Goal: Task Accomplishment & Management: Complete application form

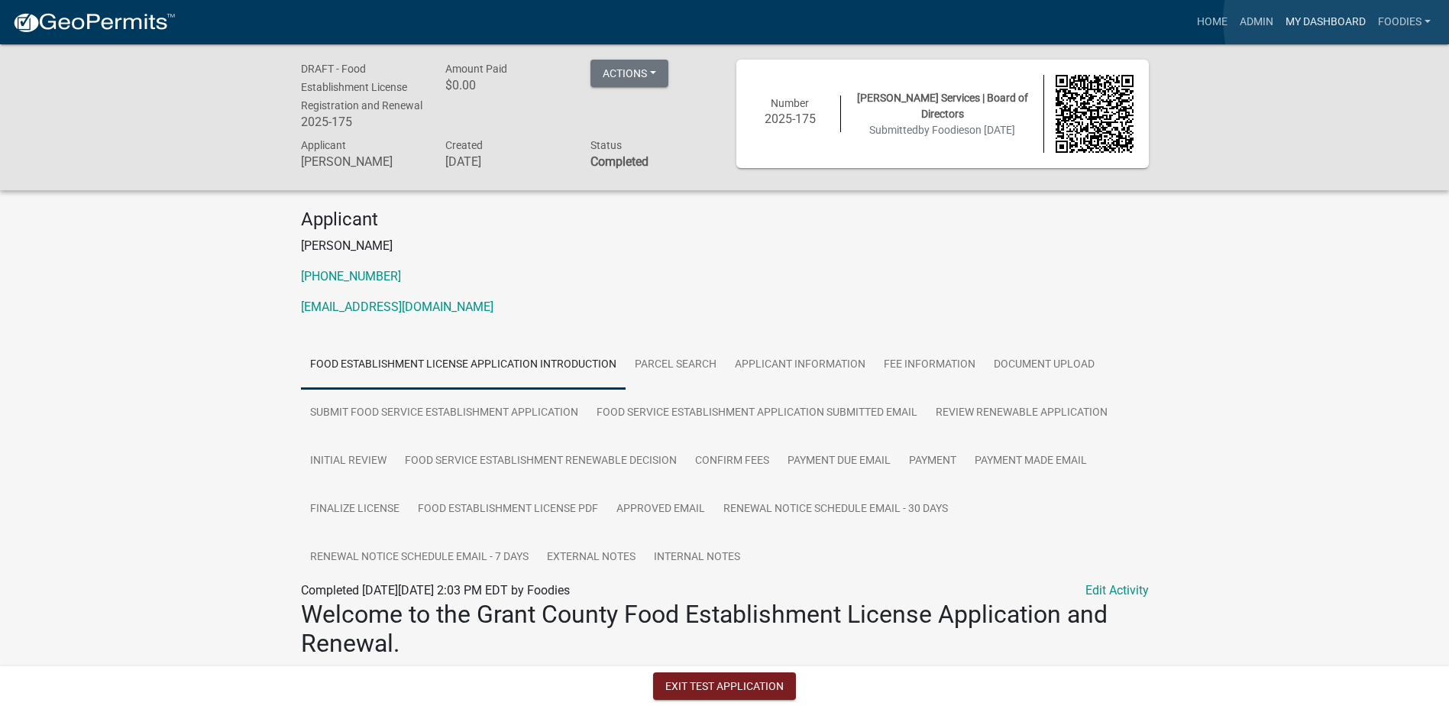
click at [1339, 20] on link "My Dashboard" at bounding box center [1325, 22] width 92 height 29
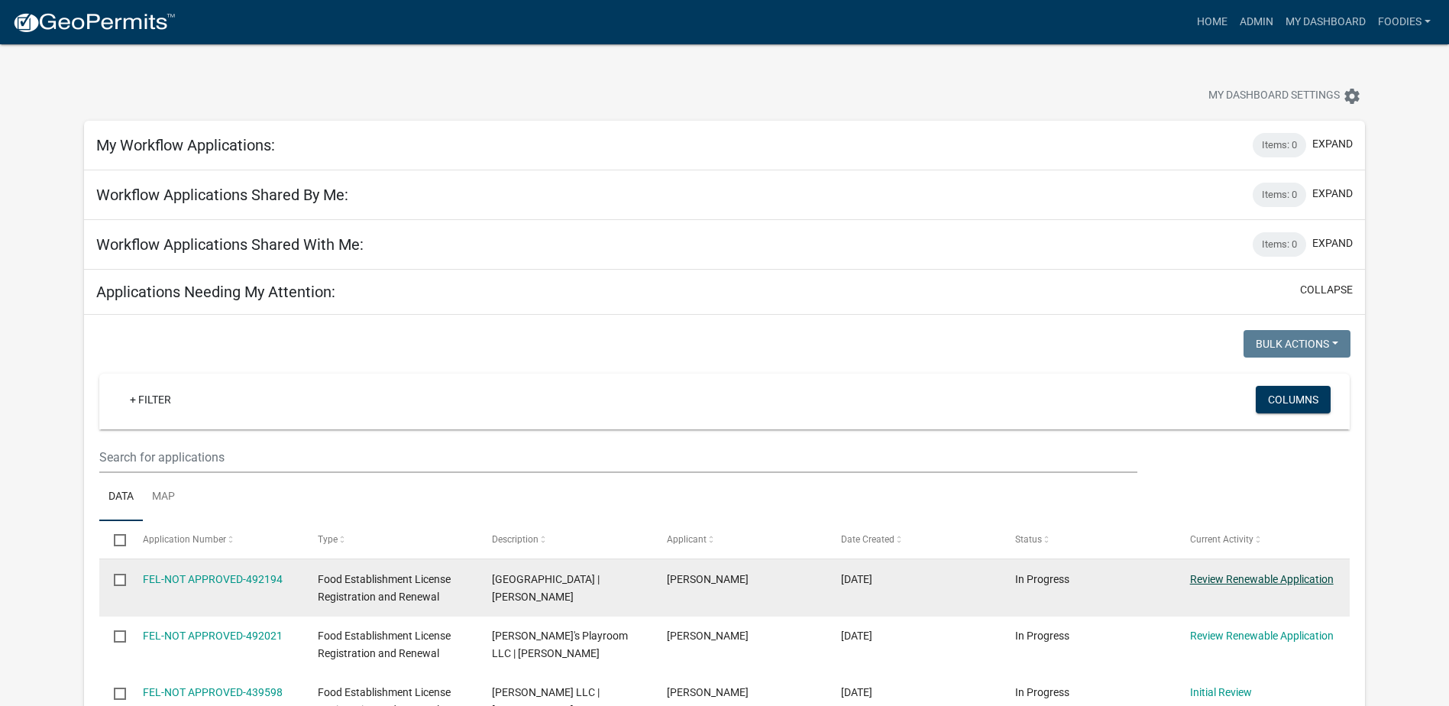
click at [1252, 578] on link "Review Renewable Application" at bounding box center [1262, 579] width 144 height 12
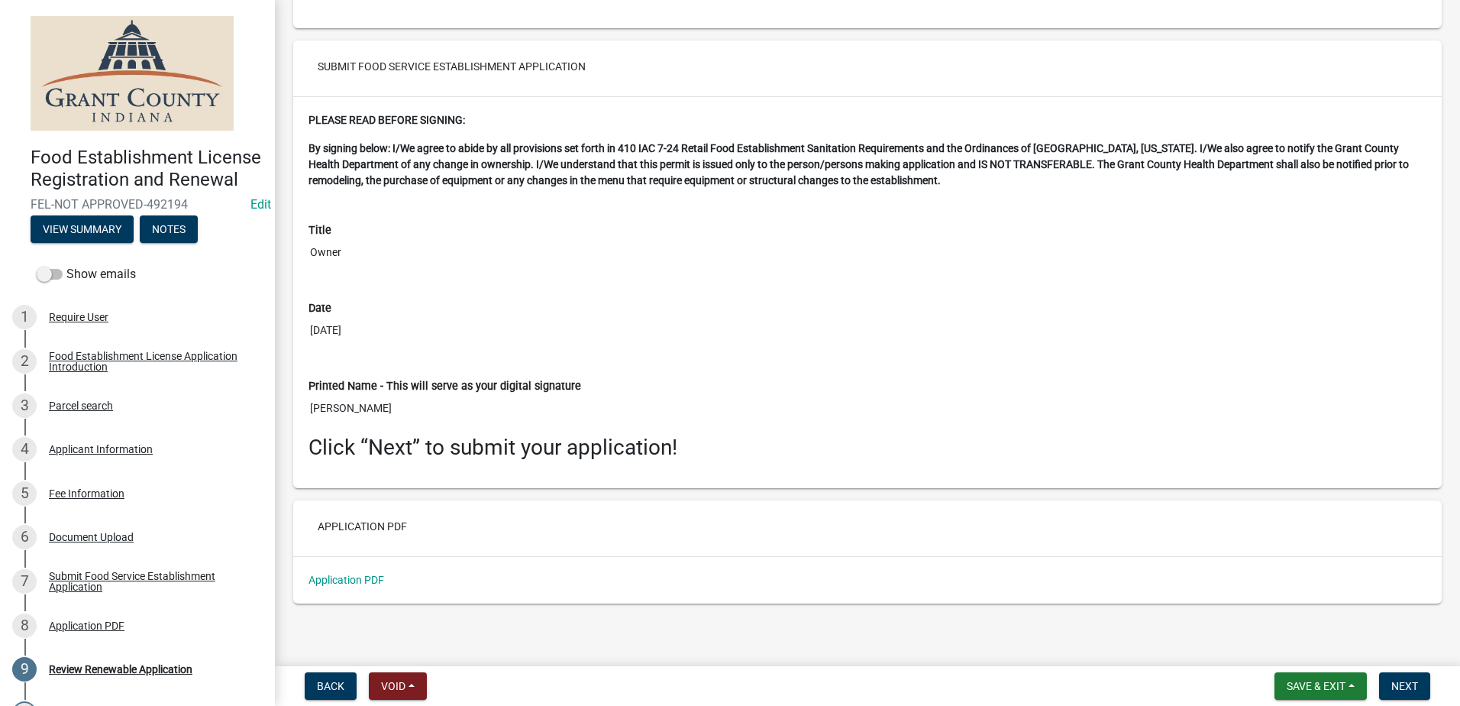
scroll to position [4438, 0]
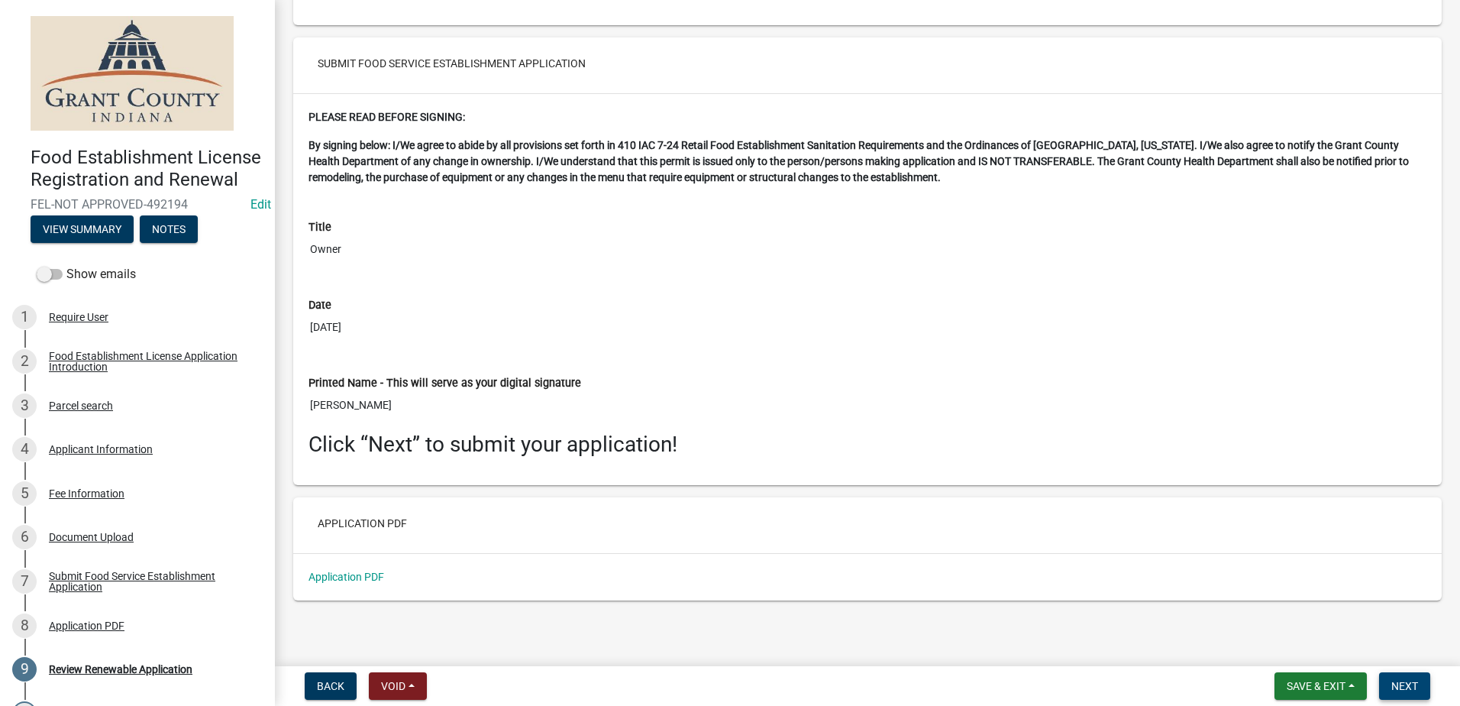
click at [1421, 690] on button "Next" at bounding box center [1404, 685] width 51 height 27
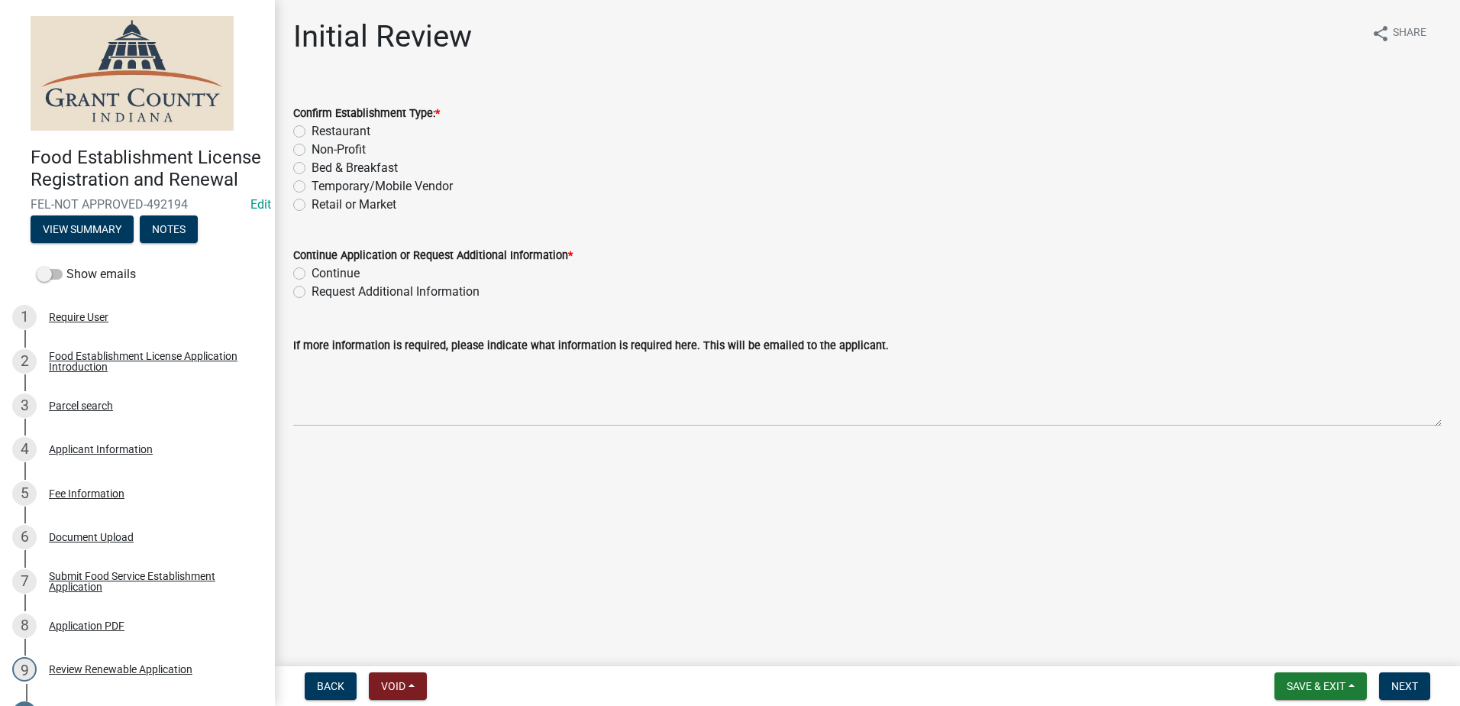
click at [312, 133] on label "Restaurant" at bounding box center [341, 131] width 59 height 18
click at [312, 132] on input "Restaurant" at bounding box center [317, 127] width 10 height 10
radio input "true"
click at [312, 276] on label "Continue" at bounding box center [336, 273] width 48 height 18
click at [312, 274] on input "Continue" at bounding box center [317, 269] width 10 height 10
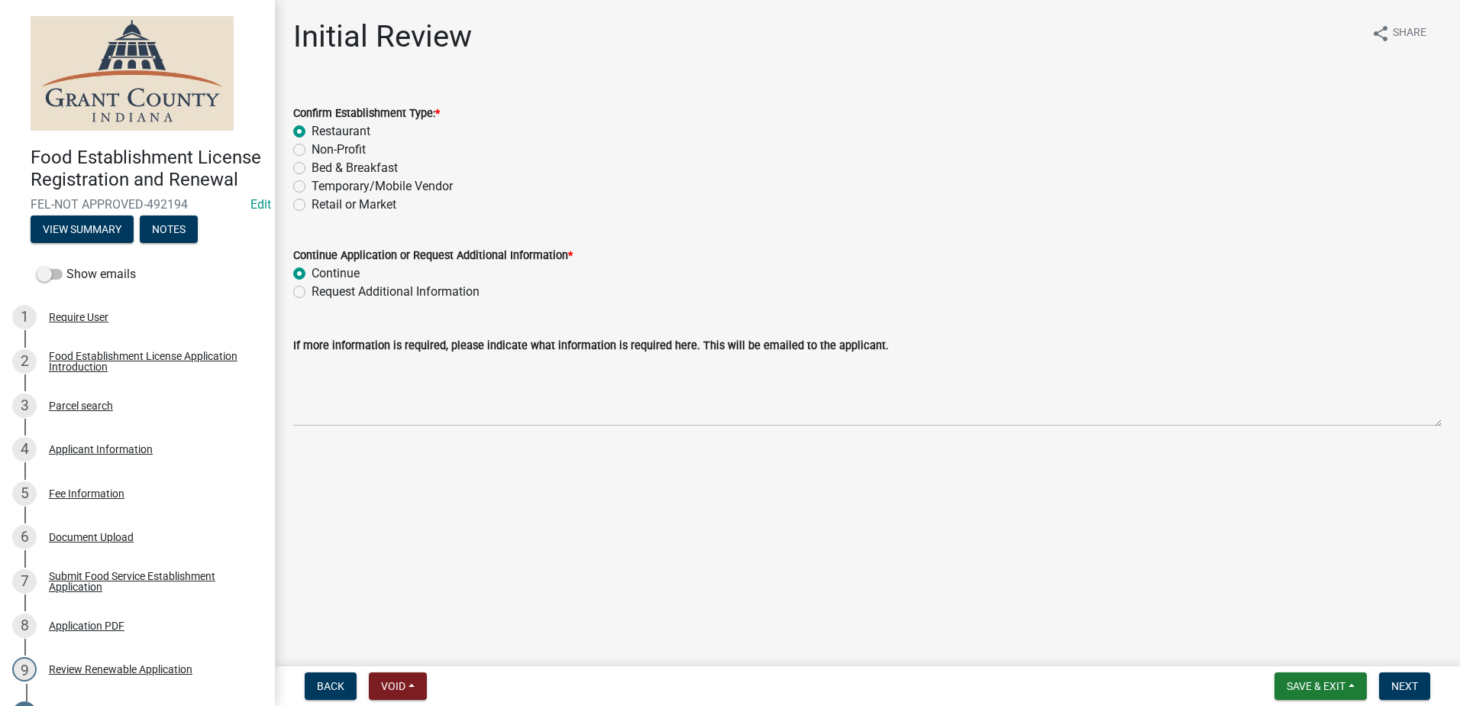
radio input "true"
click at [1414, 680] on span "Next" at bounding box center [1404, 686] width 27 height 12
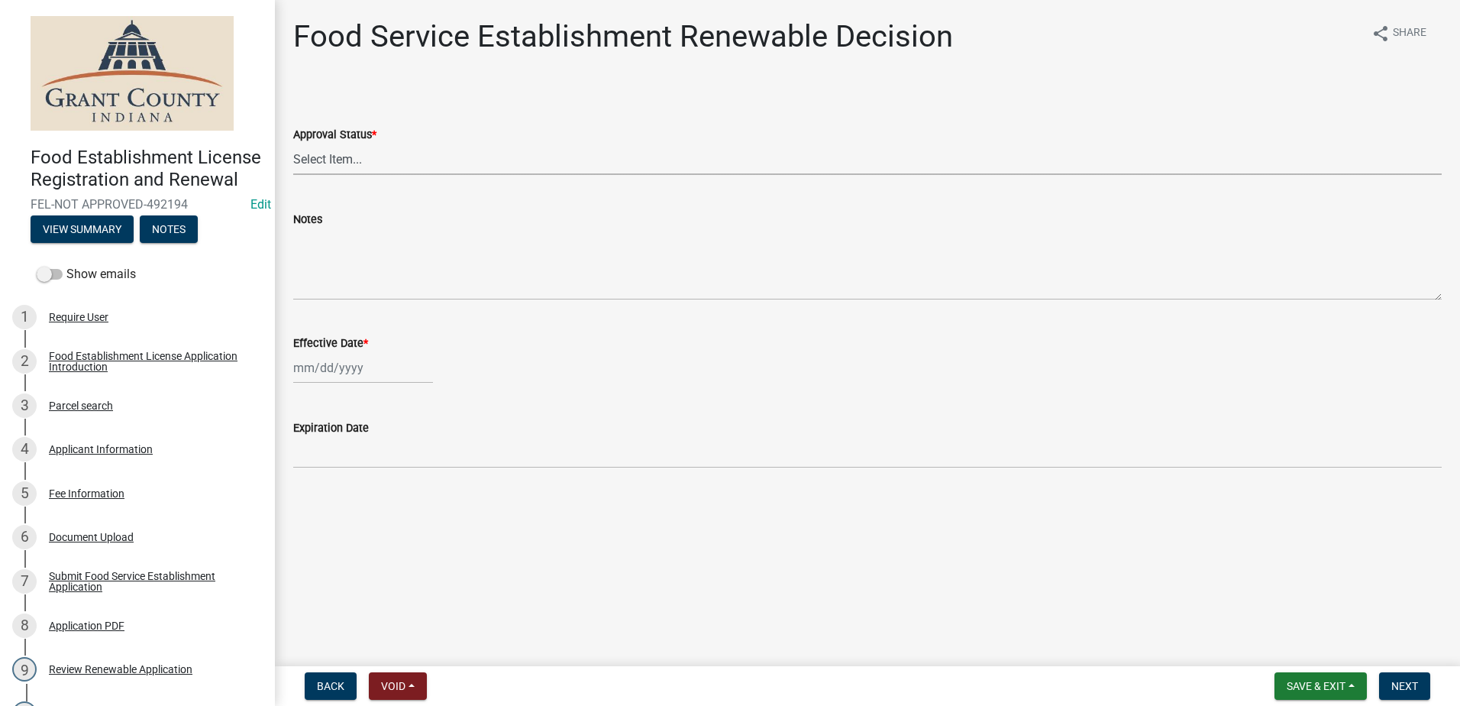
click at [330, 167] on select "Select Item... Approved Denied" at bounding box center [867, 159] width 1149 height 31
click at [293, 144] on select "Select Item... Approved Denied" at bounding box center [867, 159] width 1149 height 31
select select "f8bc5ebe-de22-4857-900a-5f4c078c3457"
select select "10"
select select "2025"
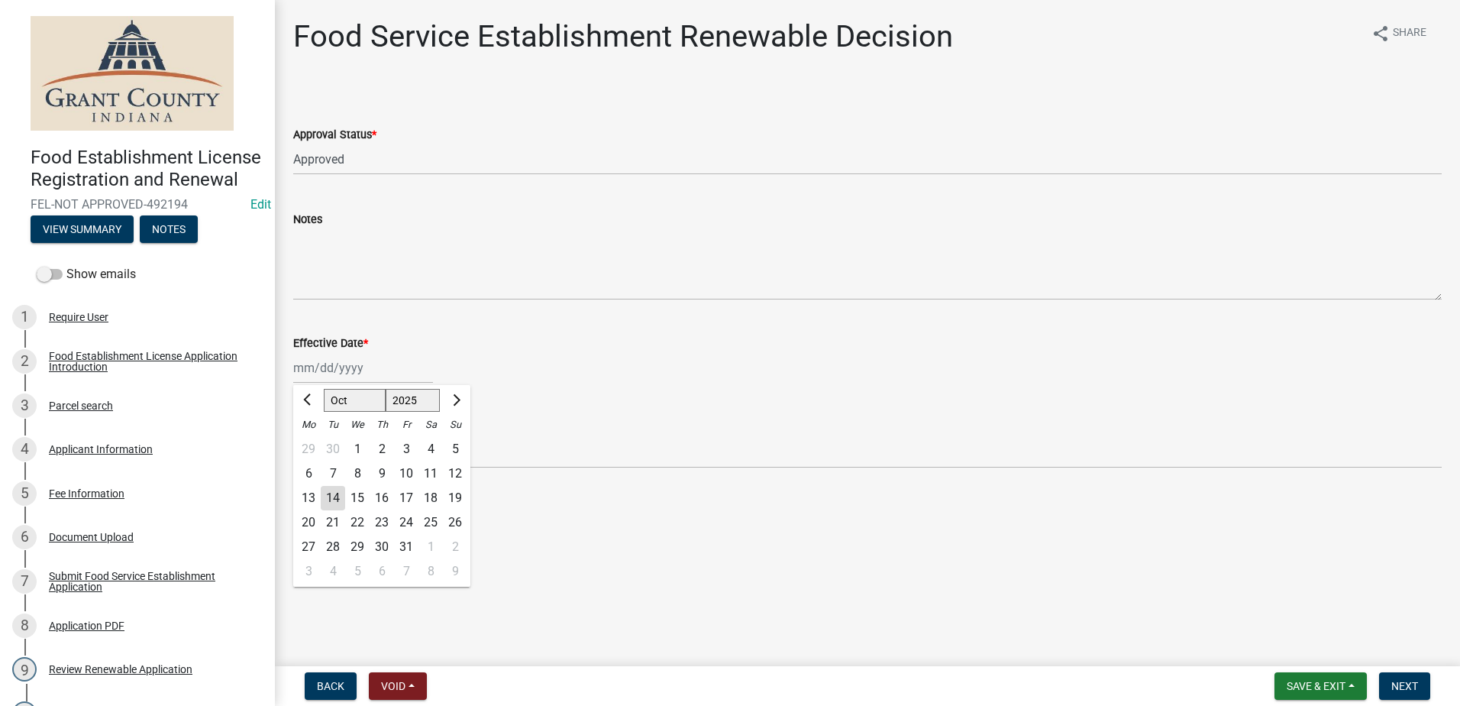
click at [299, 372] on div "[PERSON_NAME] Feb Mar Apr [PERSON_NAME][DATE] Oct Nov [DATE] 1526 1527 1528 152…" at bounding box center [363, 367] width 140 height 31
click at [336, 499] on div "14" at bounding box center [333, 498] width 24 height 24
type input "[DATE]"
click at [1396, 690] on span "Next" at bounding box center [1404, 686] width 27 height 12
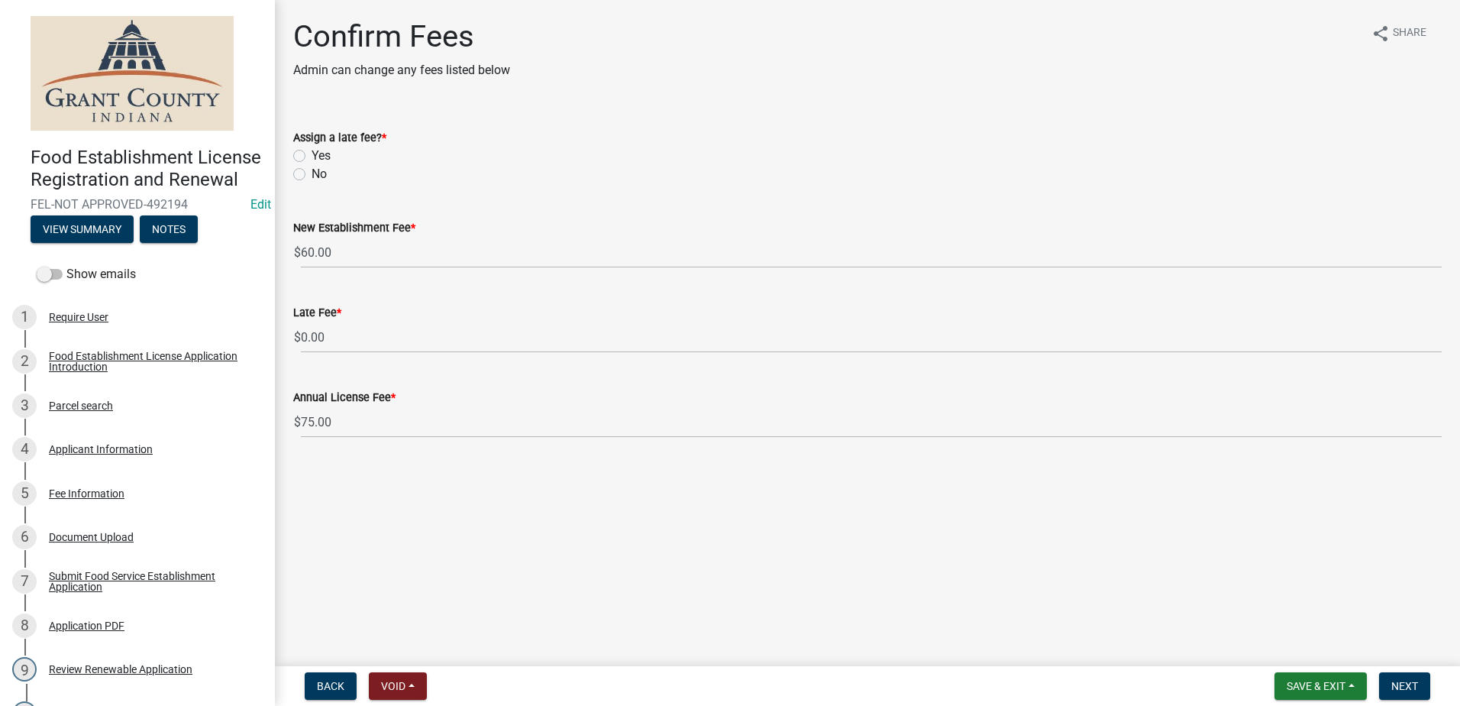
click at [300, 180] on div "No" at bounding box center [867, 174] width 1149 height 18
click at [312, 176] on label "No" at bounding box center [319, 174] width 15 height 18
click at [312, 175] on input "No" at bounding box center [317, 170] width 10 height 10
radio input "true"
click at [1408, 681] on span "Next" at bounding box center [1404, 686] width 27 height 12
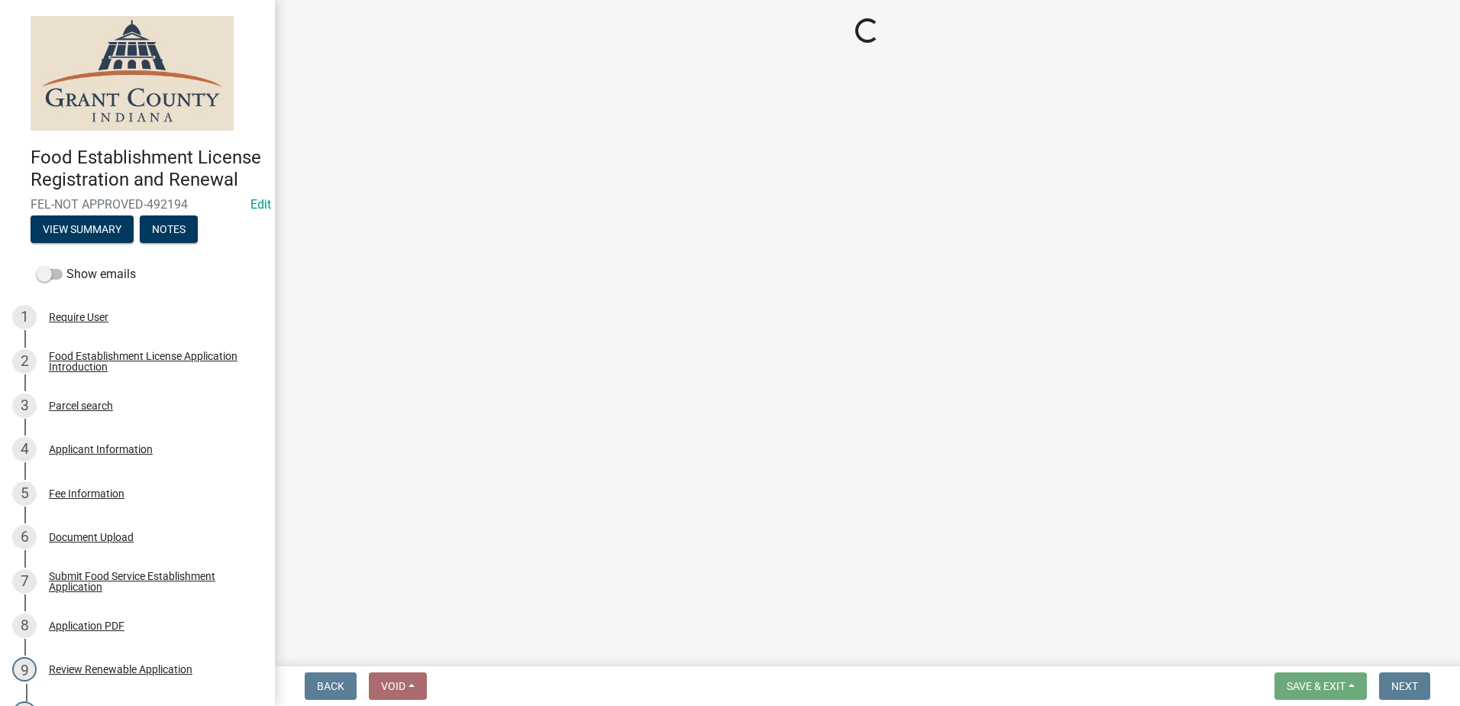
select select "2: 1"
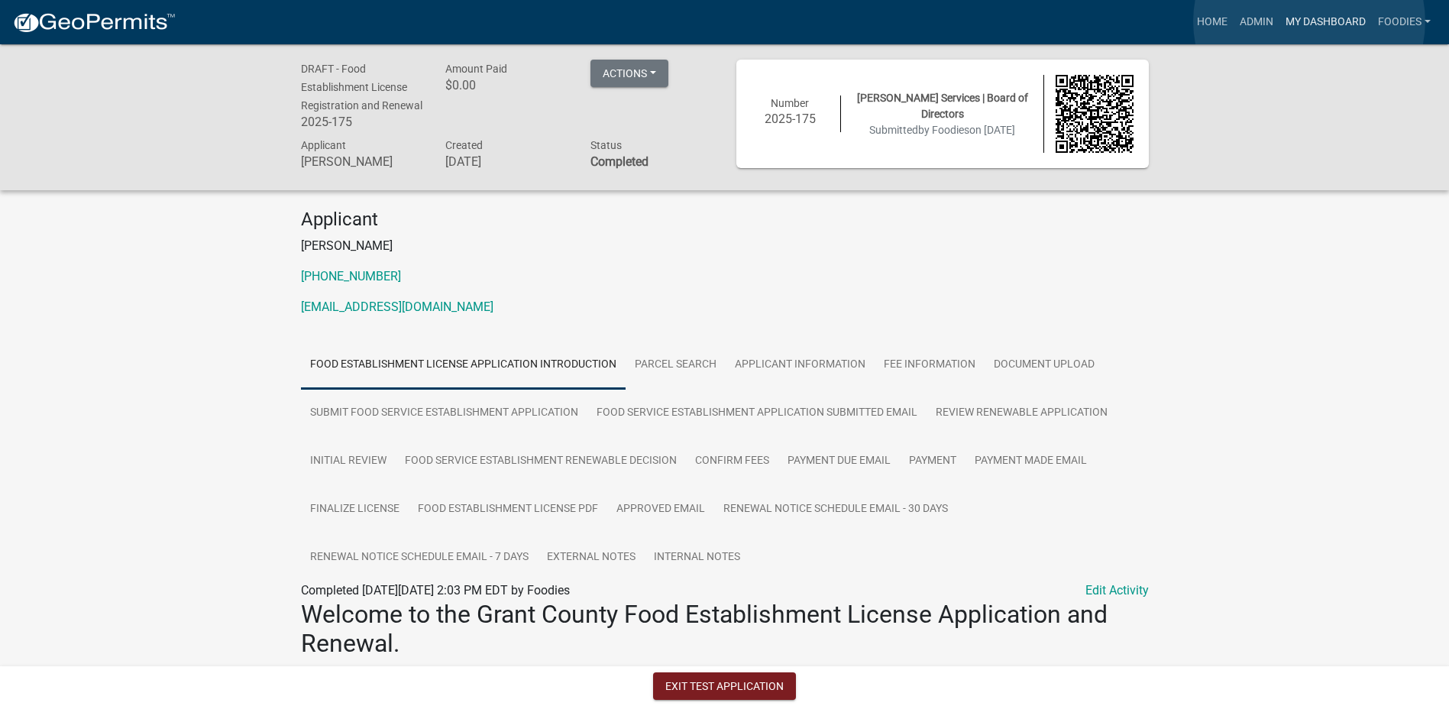
click at [1309, 21] on link "My Dashboard" at bounding box center [1325, 22] width 92 height 29
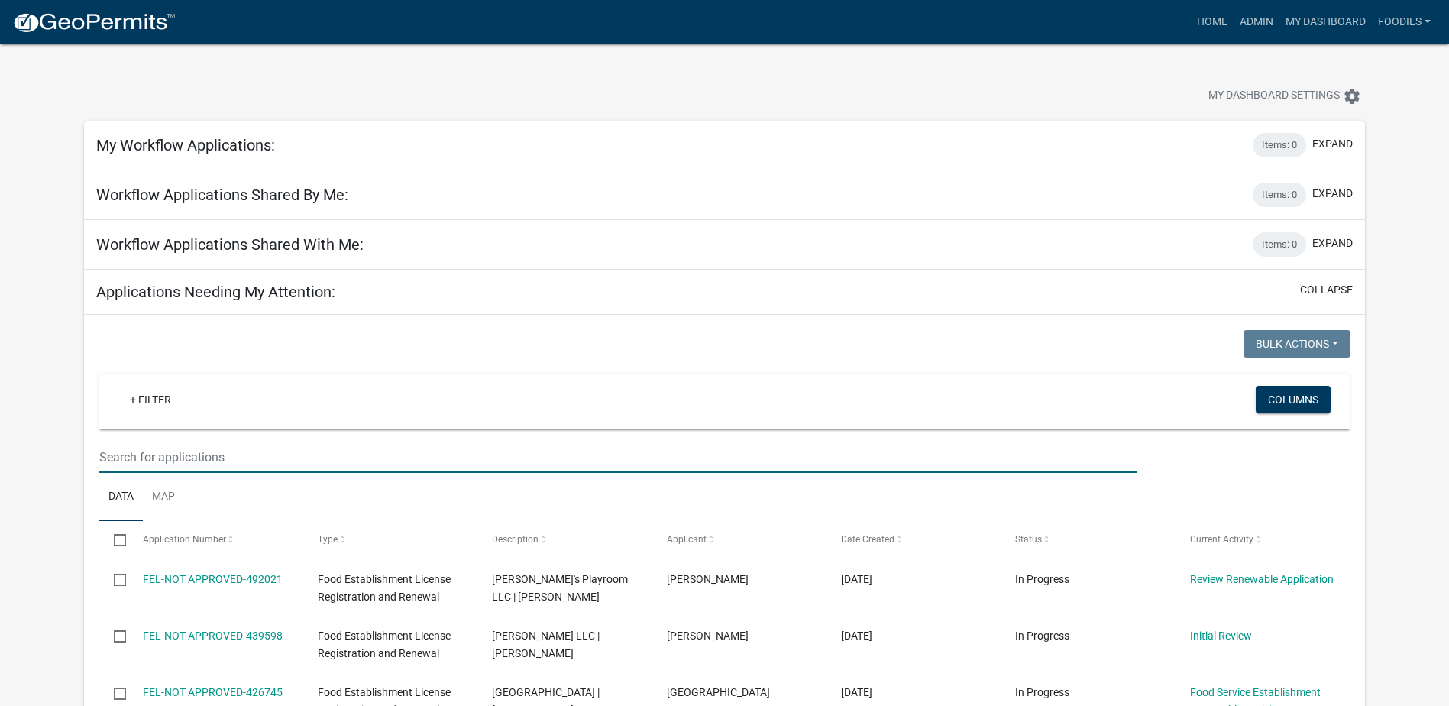
click at [160, 456] on input "text" at bounding box center [618, 456] width 1038 height 31
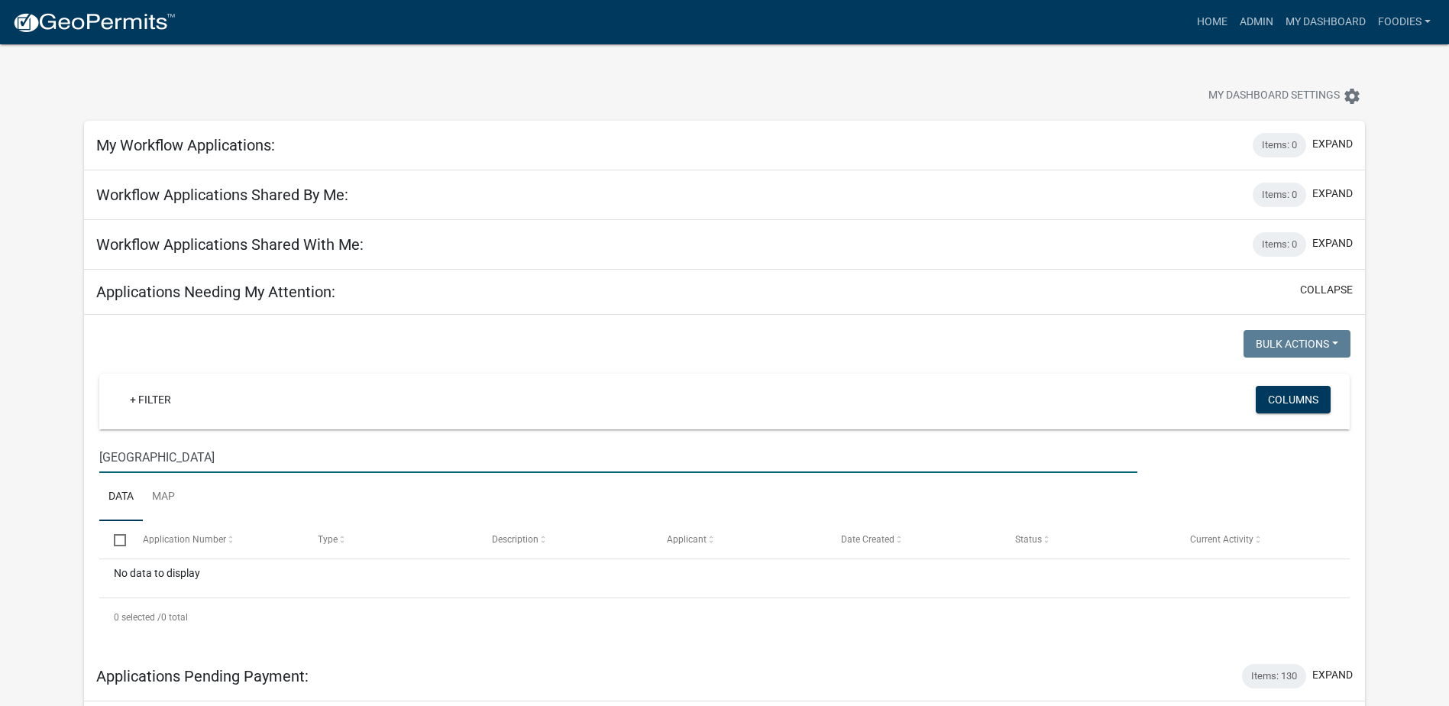
click at [177, 451] on input "[GEOGRAPHIC_DATA]" at bounding box center [618, 456] width 1038 height 31
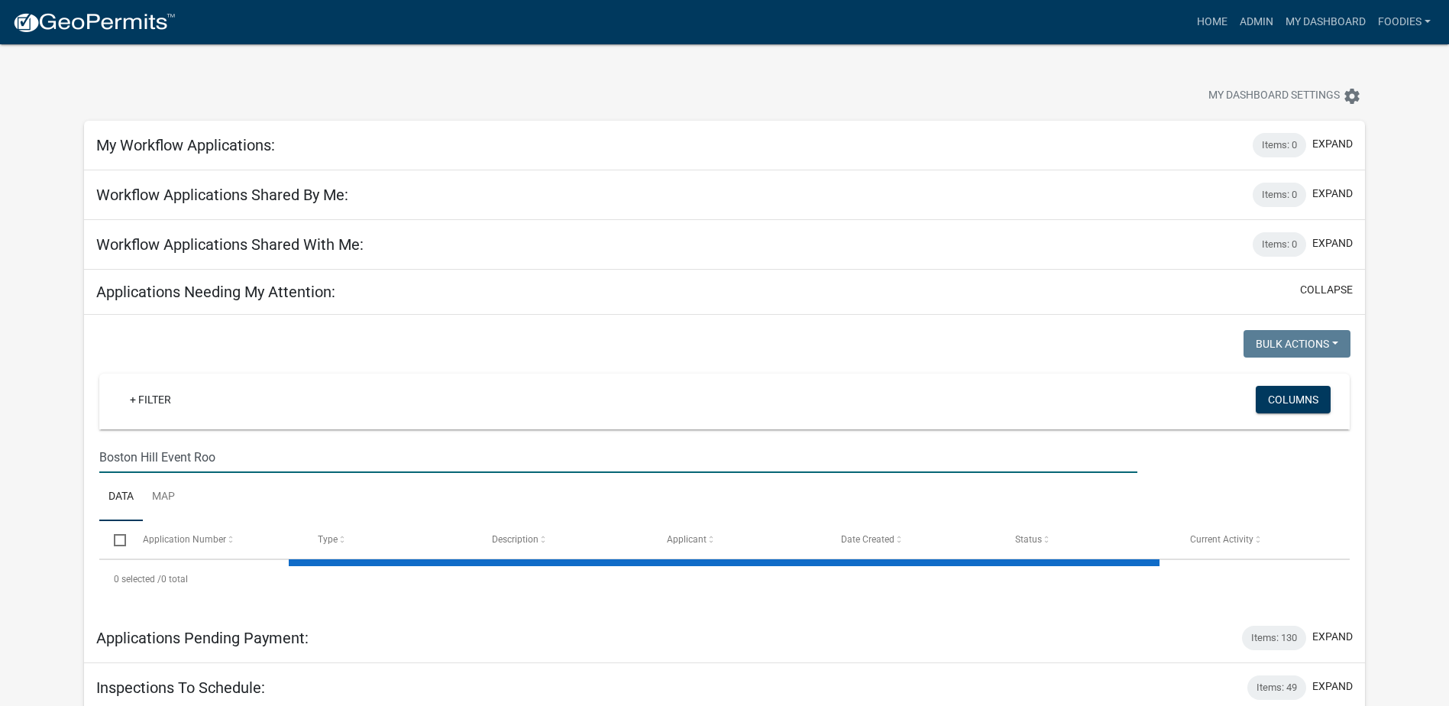
type input "[GEOGRAPHIC_DATA]"
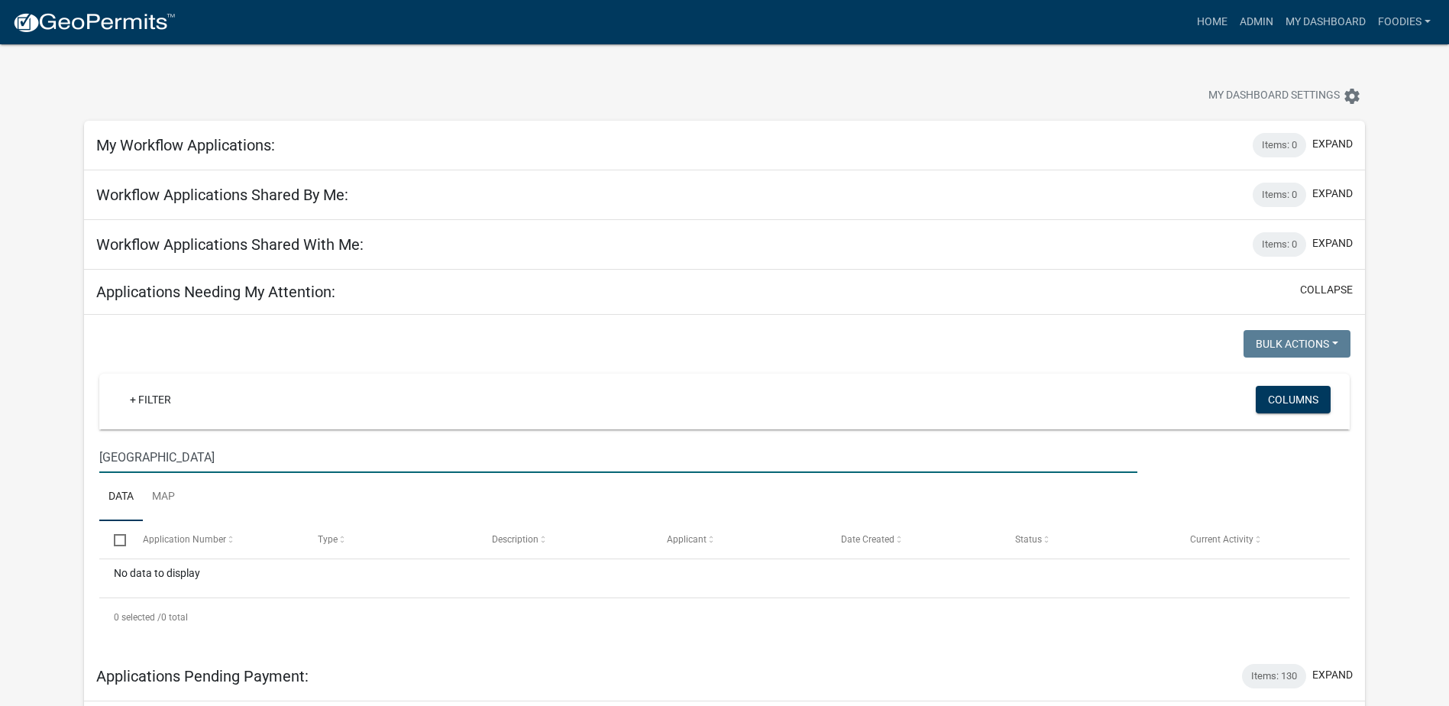
drag, startPoint x: 233, startPoint y: 460, endPoint x: 99, endPoint y: 444, distance: 135.4
click at [99, 444] on input "[GEOGRAPHIC_DATA]" at bounding box center [618, 456] width 1038 height 31
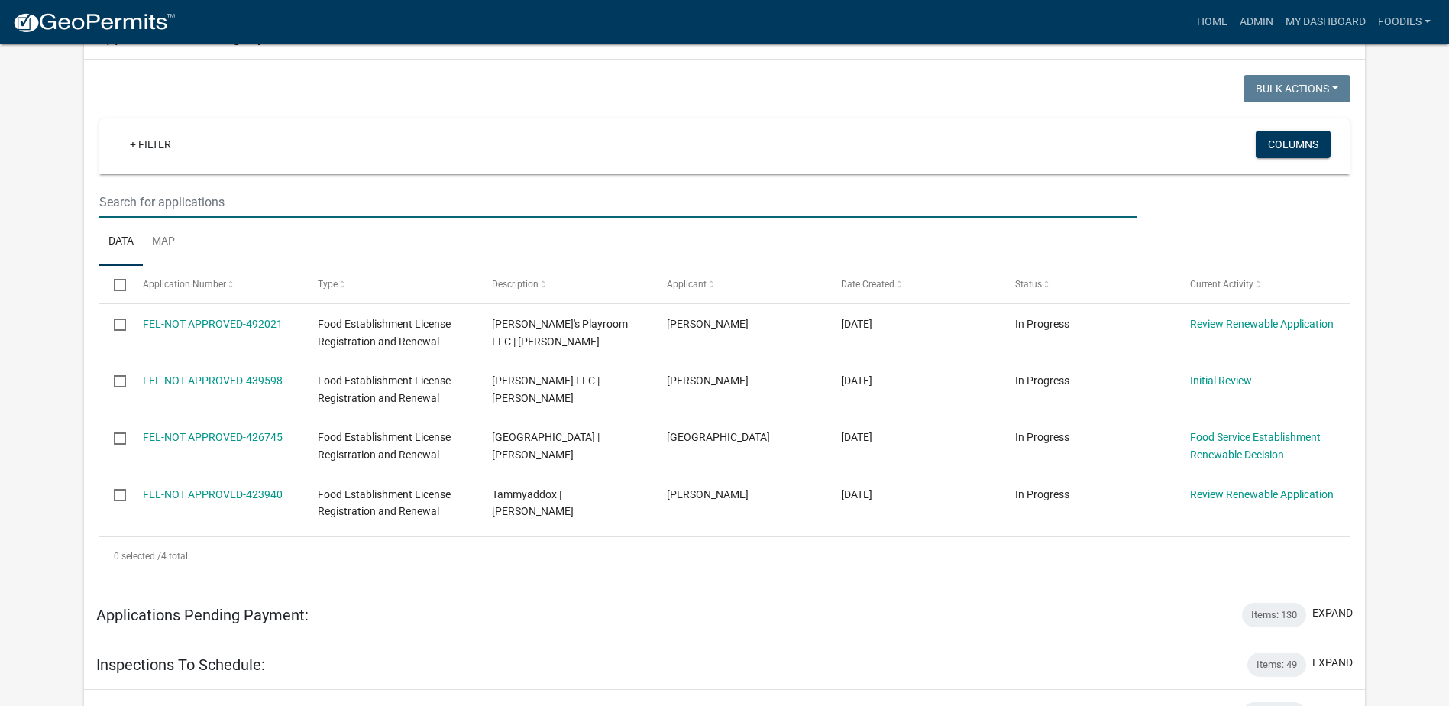
scroll to position [331, 0]
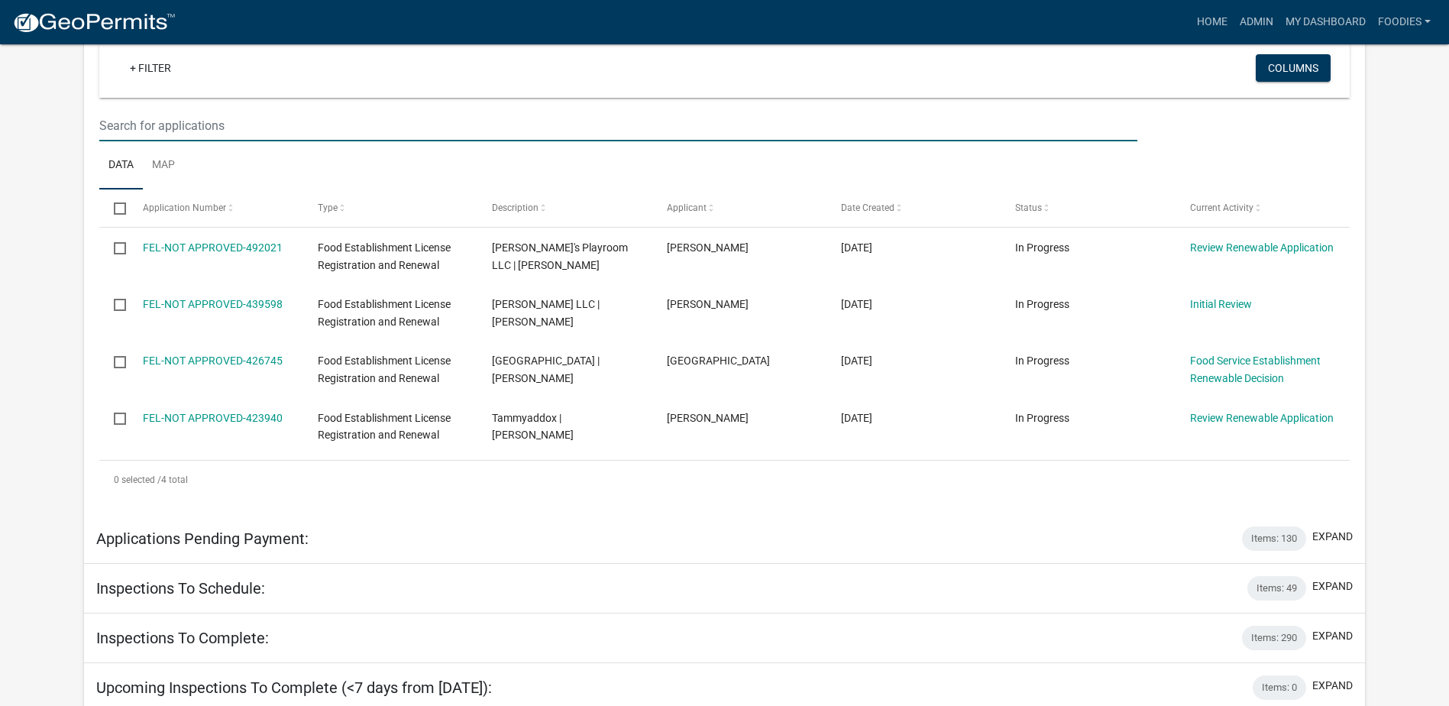
click at [176, 531] on h5 "Applications Pending Payment:" at bounding box center [202, 538] width 212 height 18
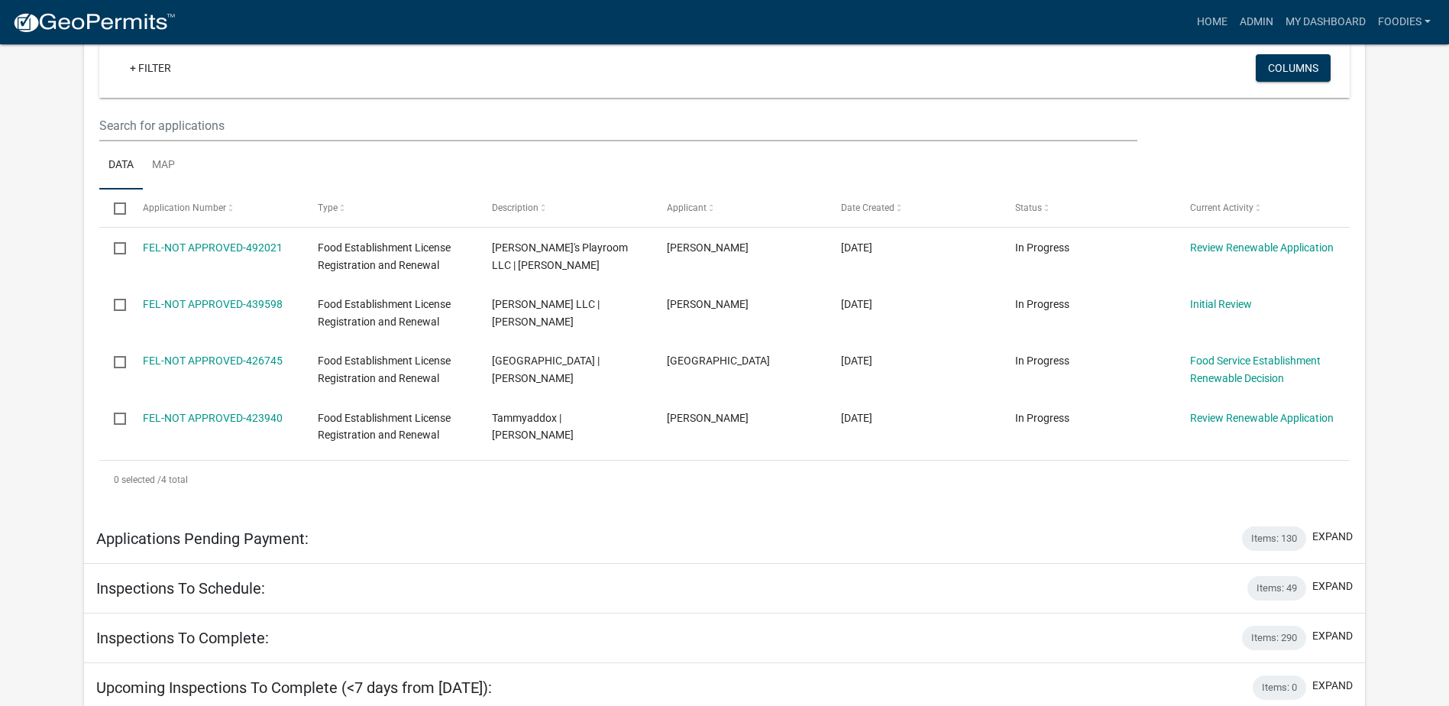
click at [244, 548] on div "Applications Pending Payment: Items: 130 expand" at bounding box center [724, 539] width 1281 height 50
drag, startPoint x: 410, startPoint y: 540, endPoint x: 501, endPoint y: 536, distance: 91.0
click at [419, 540] on div "Applications Pending Payment: Items: 130 expand" at bounding box center [724, 539] width 1281 height 50
click at [1346, 543] on button "expand" at bounding box center [1332, 536] width 40 height 16
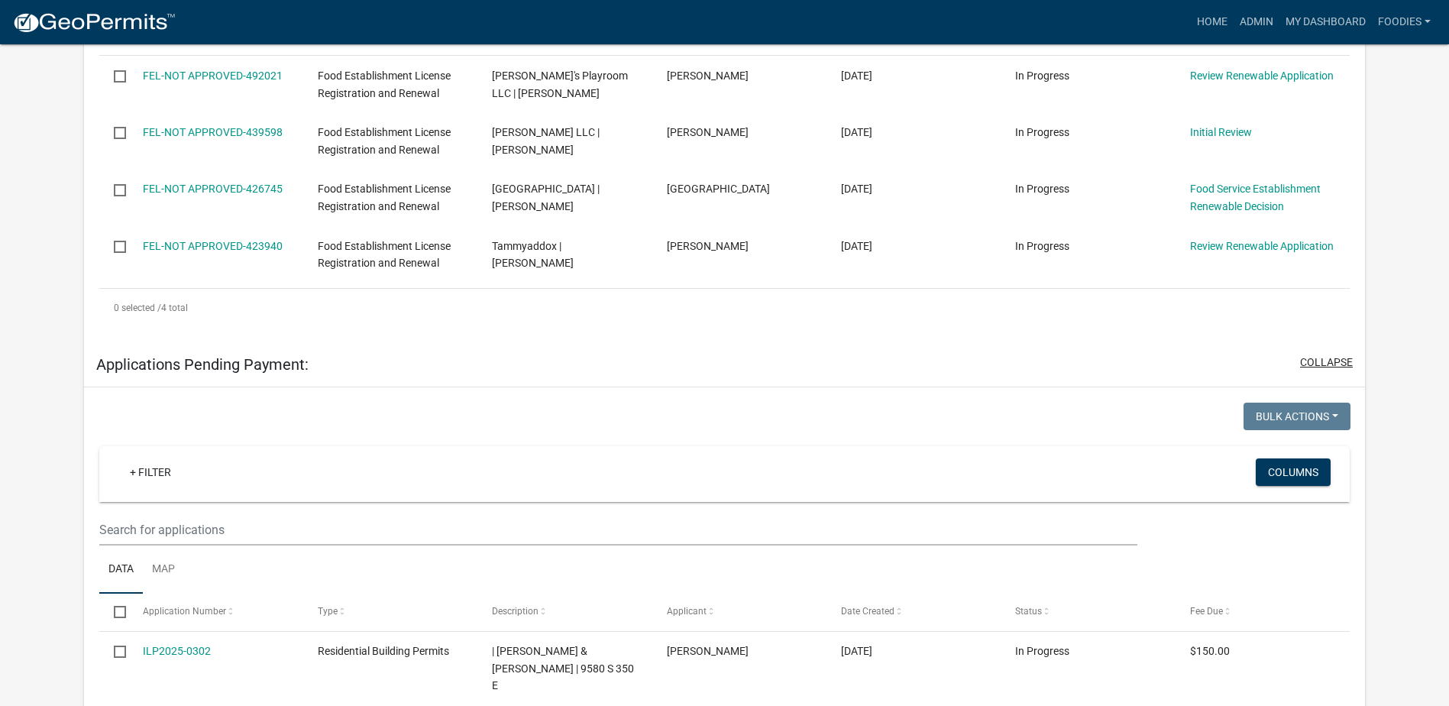
scroll to position [637, 0]
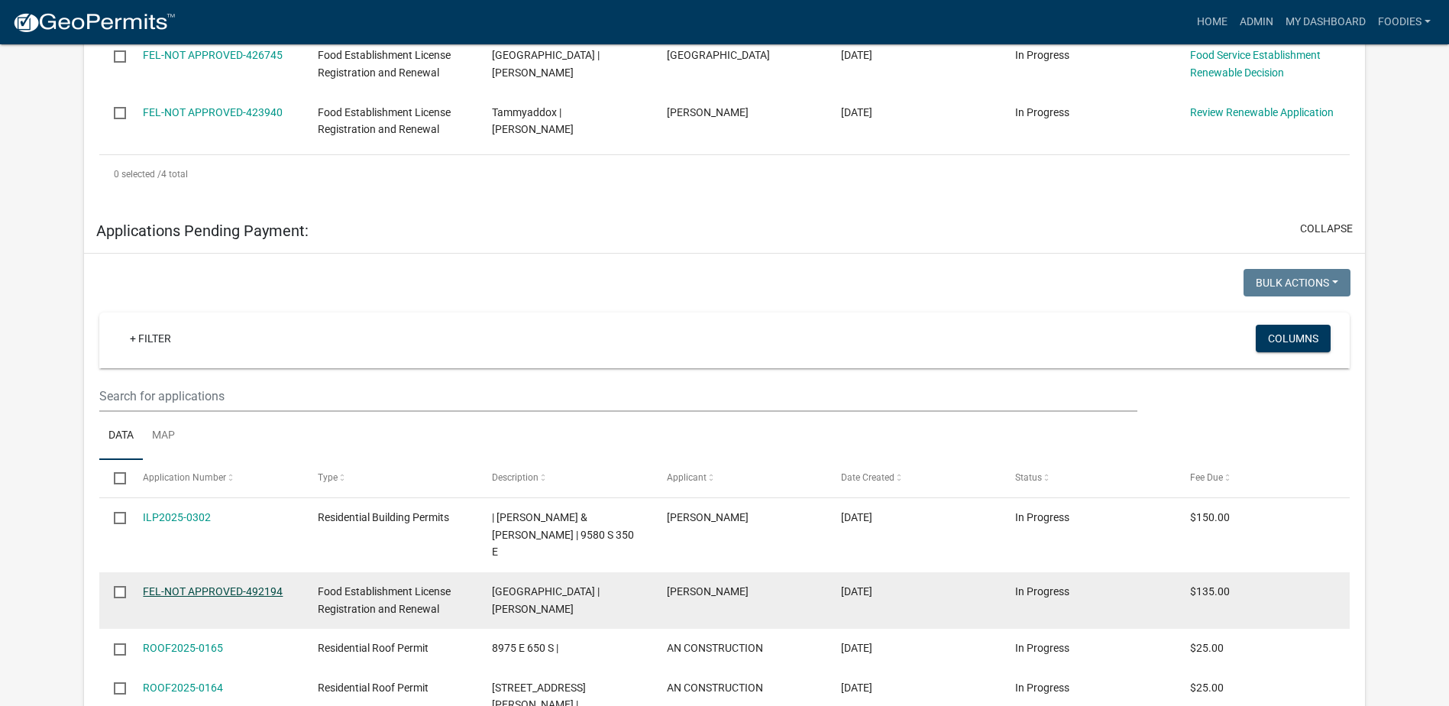
click at [259, 585] on link "FEL-NOT APPROVED-492194" at bounding box center [213, 591] width 140 height 12
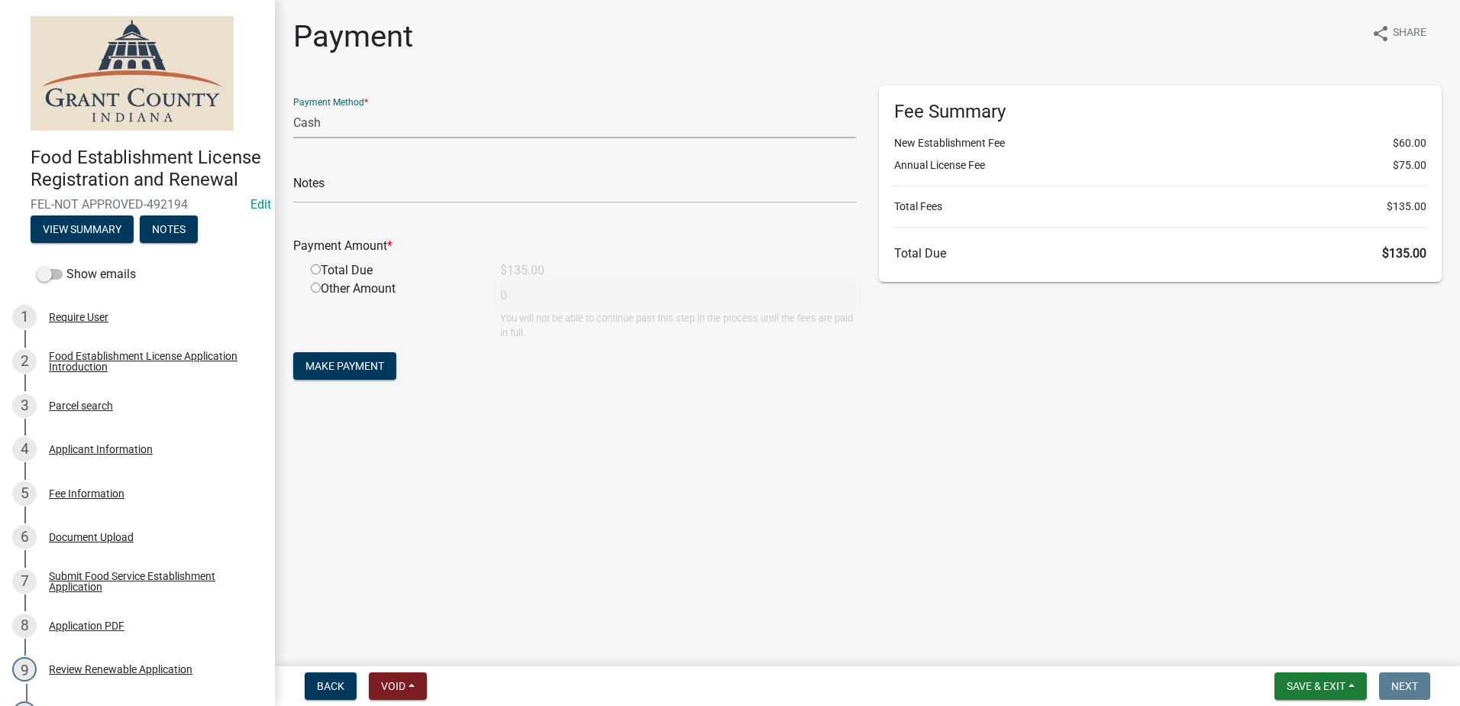
click at [359, 123] on select "Credit Card POS Check Cash" at bounding box center [574, 122] width 563 height 31
select select "0: 2"
click at [293, 107] on select "Credit Card POS Check Cash" at bounding box center [574, 122] width 563 height 31
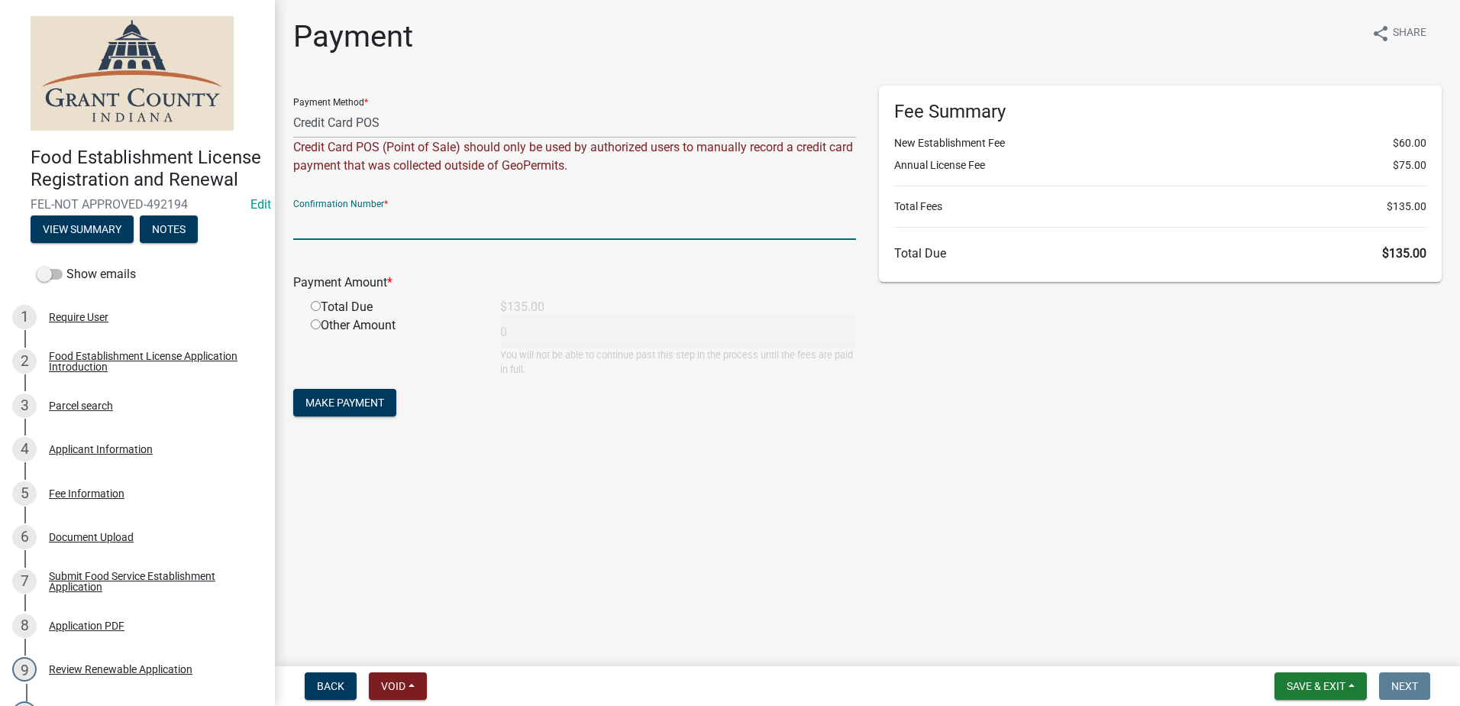
click at [397, 221] on input "text" at bounding box center [574, 223] width 563 height 31
type input "15121323"
click at [313, 310] on input "radio" at bounding box center [316, 306] width 10 height 10
radio input "true"
type input "135"
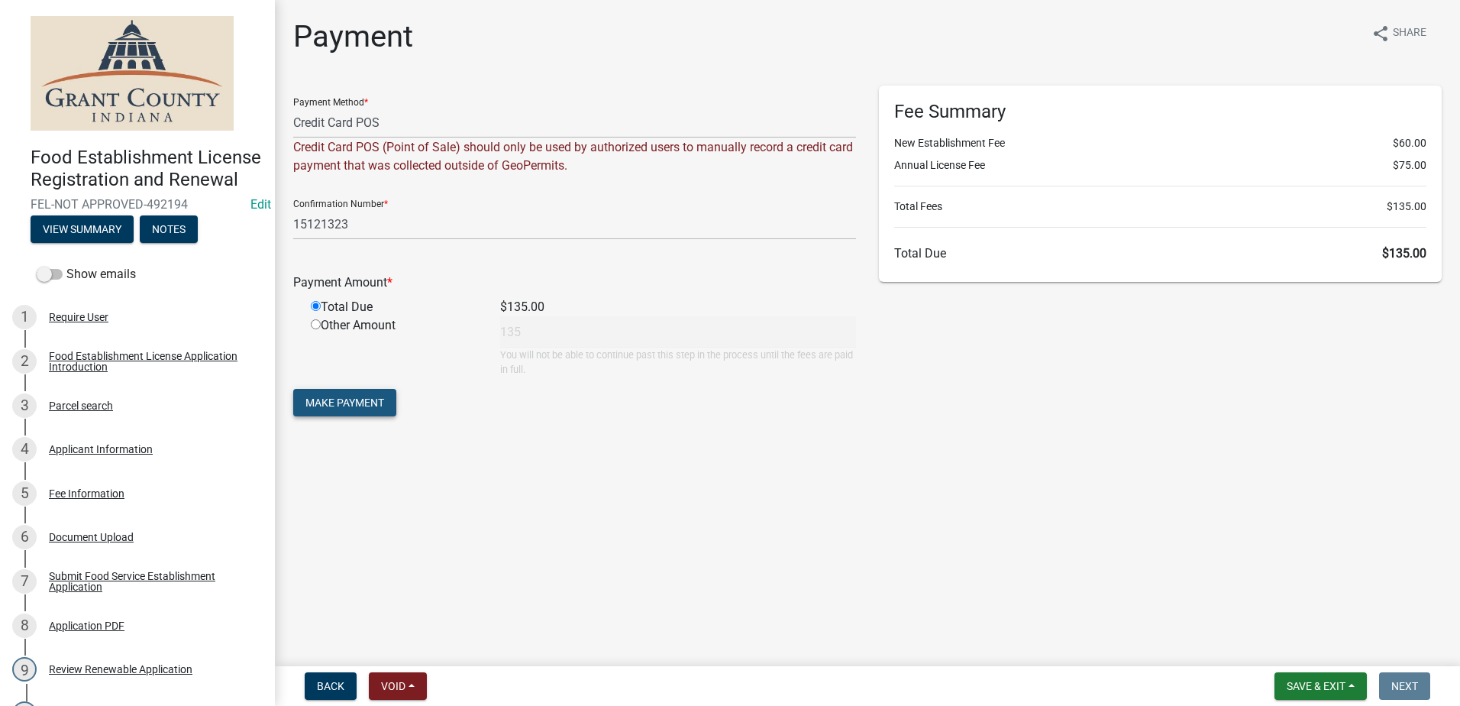
click at [379, 409] on span "Make Payment" at bounding box center [344, 402] width 79 height 12
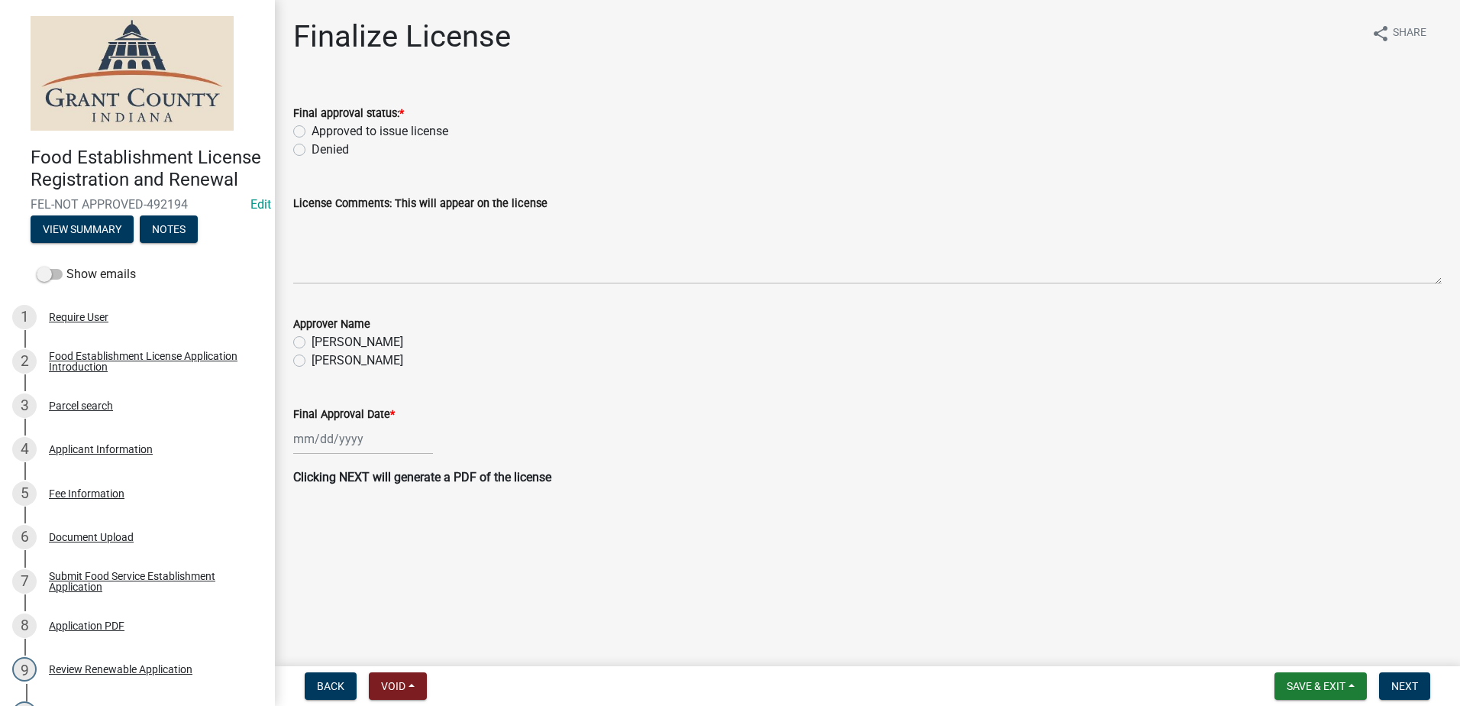
click at [312, 133] on label "Approved to issue license" at bounding box center [380, 131] width 137 height 18
click at [312, 132] on input "Approved to issue license" at bounding box center [317, 127] width 10 height 10
radio input "true"
click at [312, 338] on label "[PERSON_NAME]" at bounding box center [358, 342] width 92 height 18
click at [312, 338] on input "[PERSON_NAME]" at bounding box center [317, 338] width 10 height 10
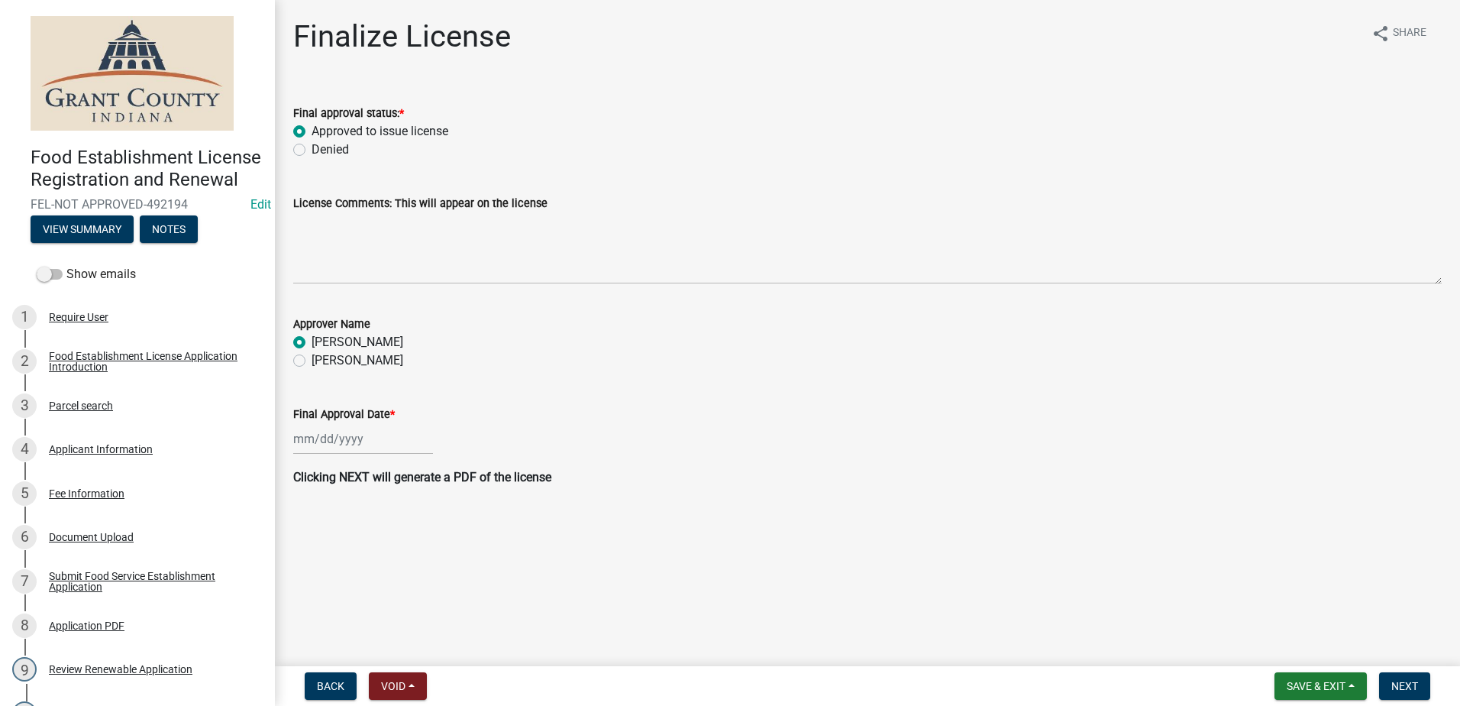
radio input "true"
select select "10"
select select "2025"
click at [349, 432] on div "[PERSON_NAME] Feb Mar Apr [PERSON_NAME][DATE] Oct Nov [DATE] 1526 1527 1528 152…" at bounding box center [363, 438] width 140 height 31
click at [328, 570] on div "14" at bounding box center [333, 569] width 24 height 24
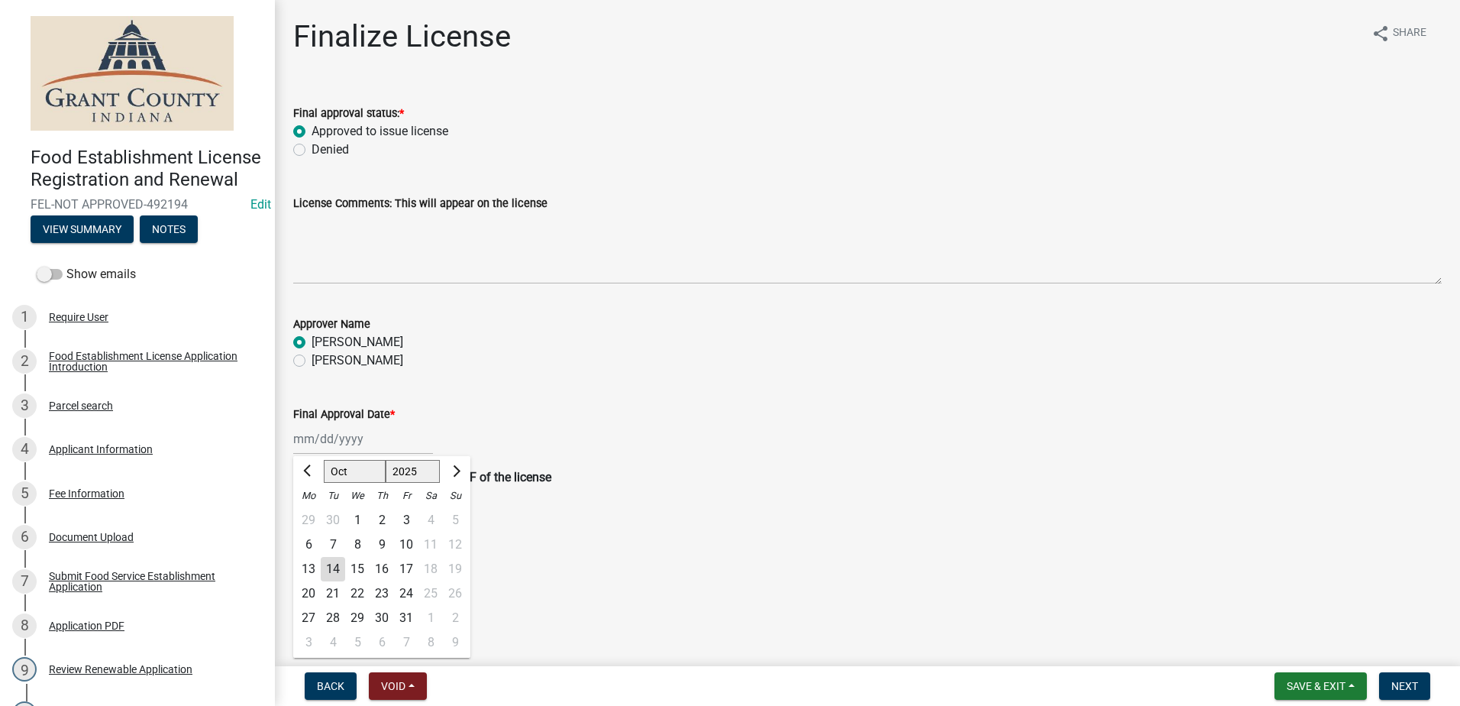
type input "[DATE]"
click at [1407, 691] on span "Next" at bounding box center [1404, 686] width 27 height 12
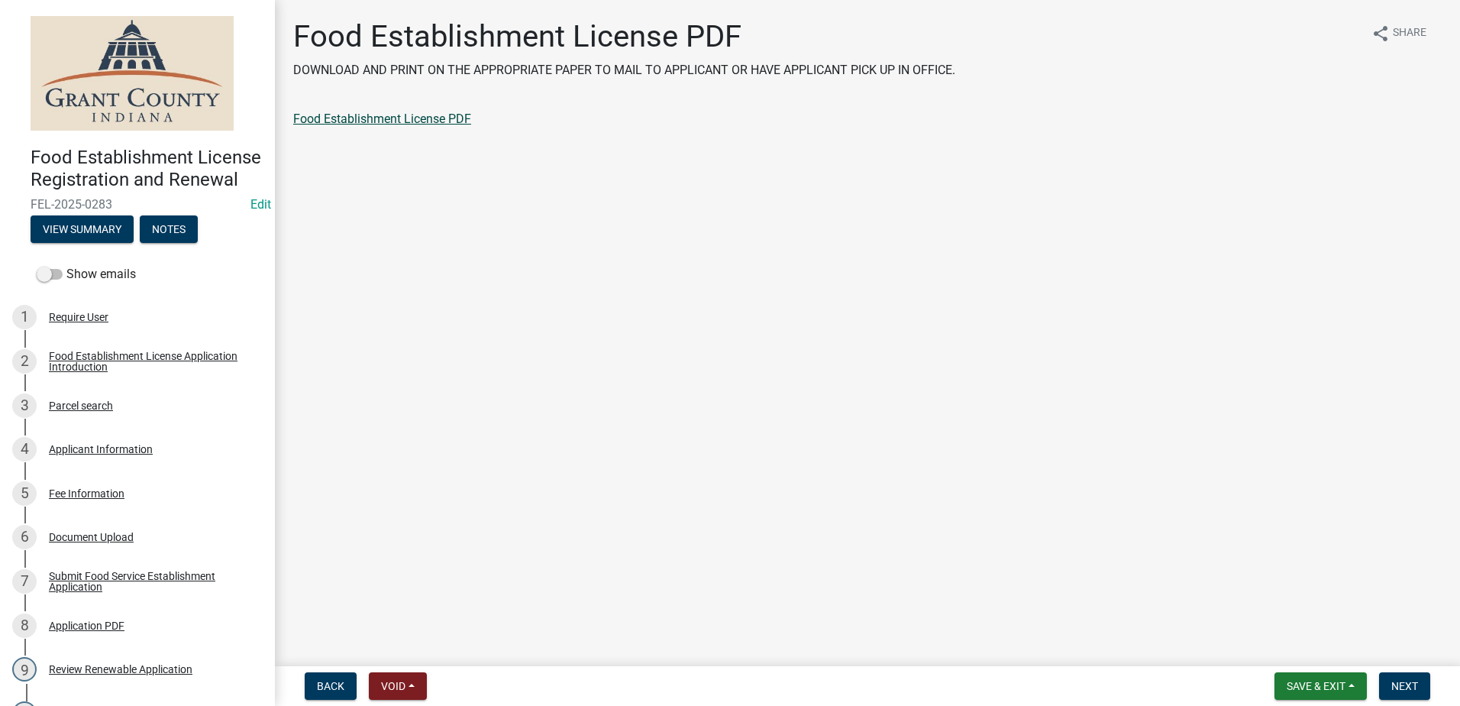
click at [442, 117] on link "Food Establishment License PDF" at bounding box center [382, 118] width 178 height 15
click at [1414, 679] on button "Next" at bounding box center [1404, 685] width 51 height 27
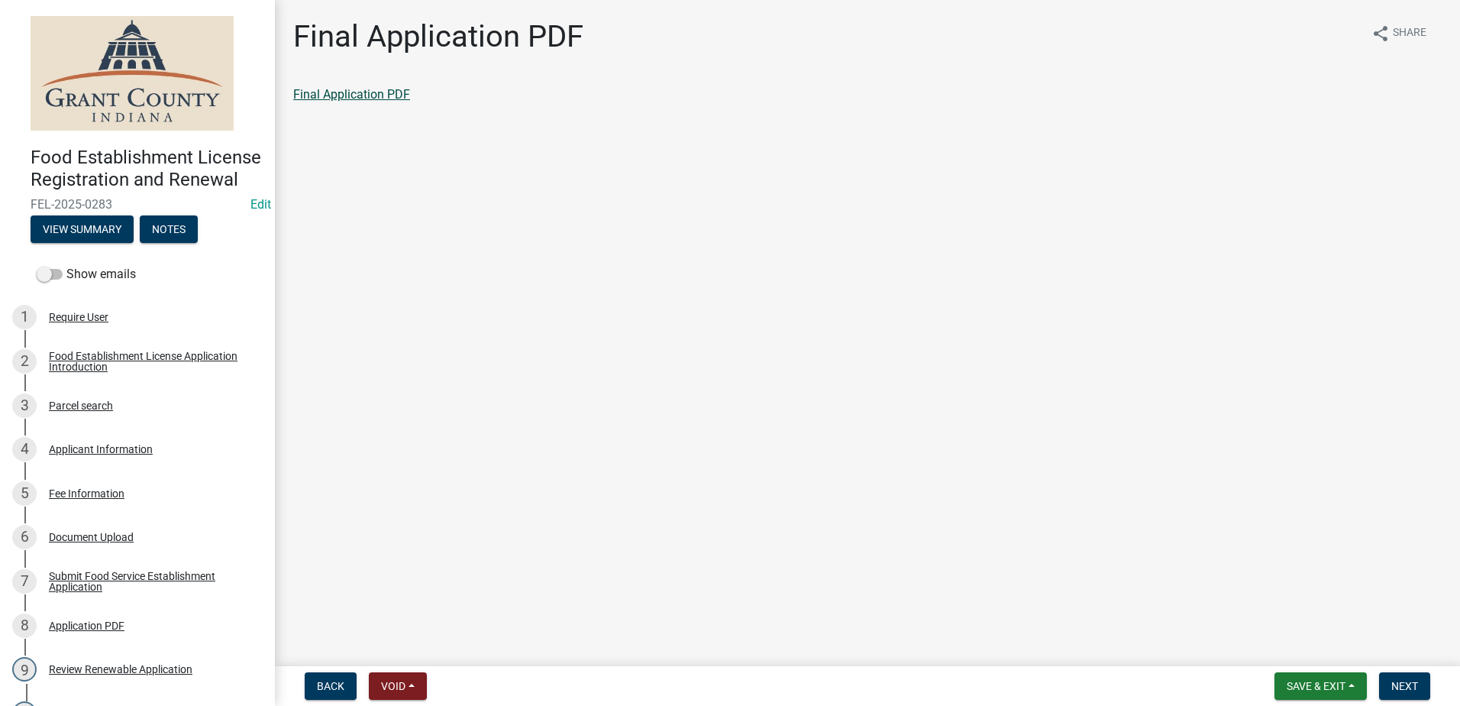
click at [381, 94] on link "Final Application PDF" at bounding box center [351, 94] width 117 height 15
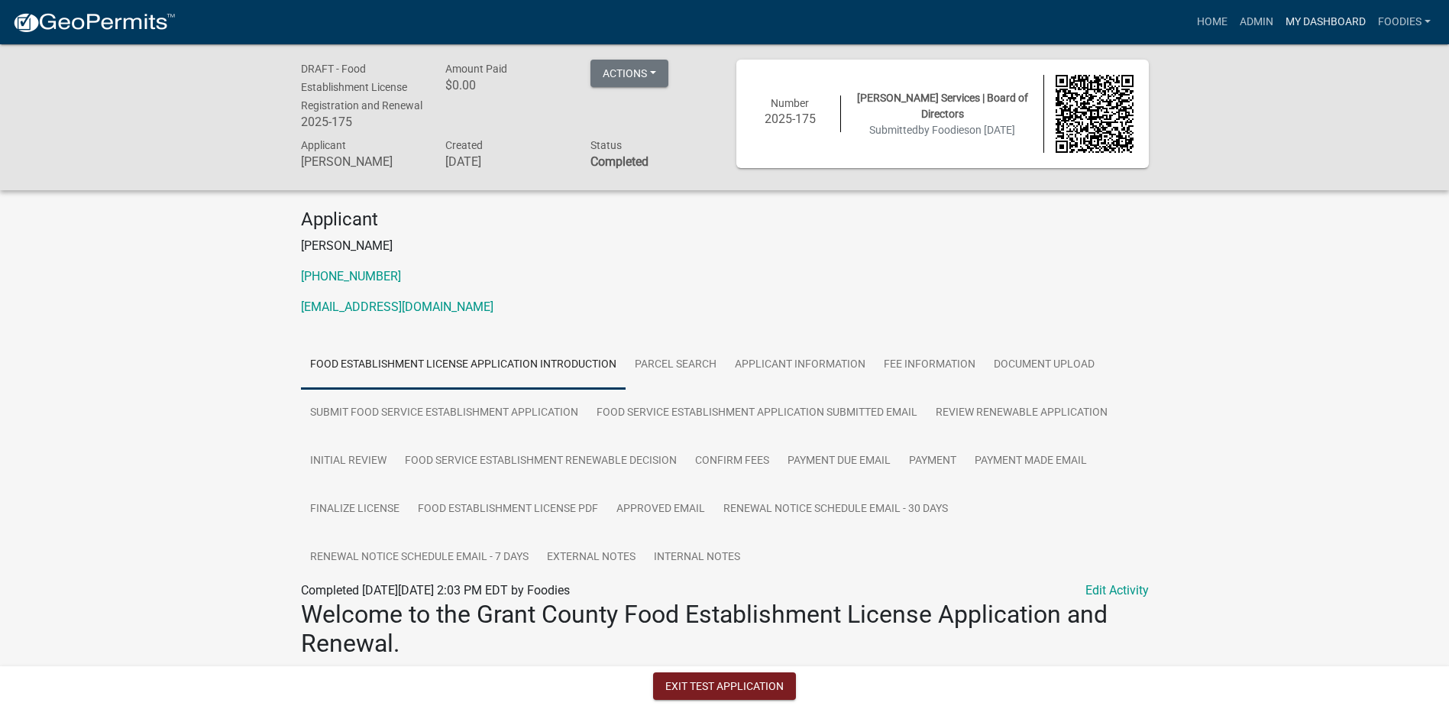
click at [1335, 14] on link "My Dashboard" at bounding box center [1325, 22] width 92 height 29
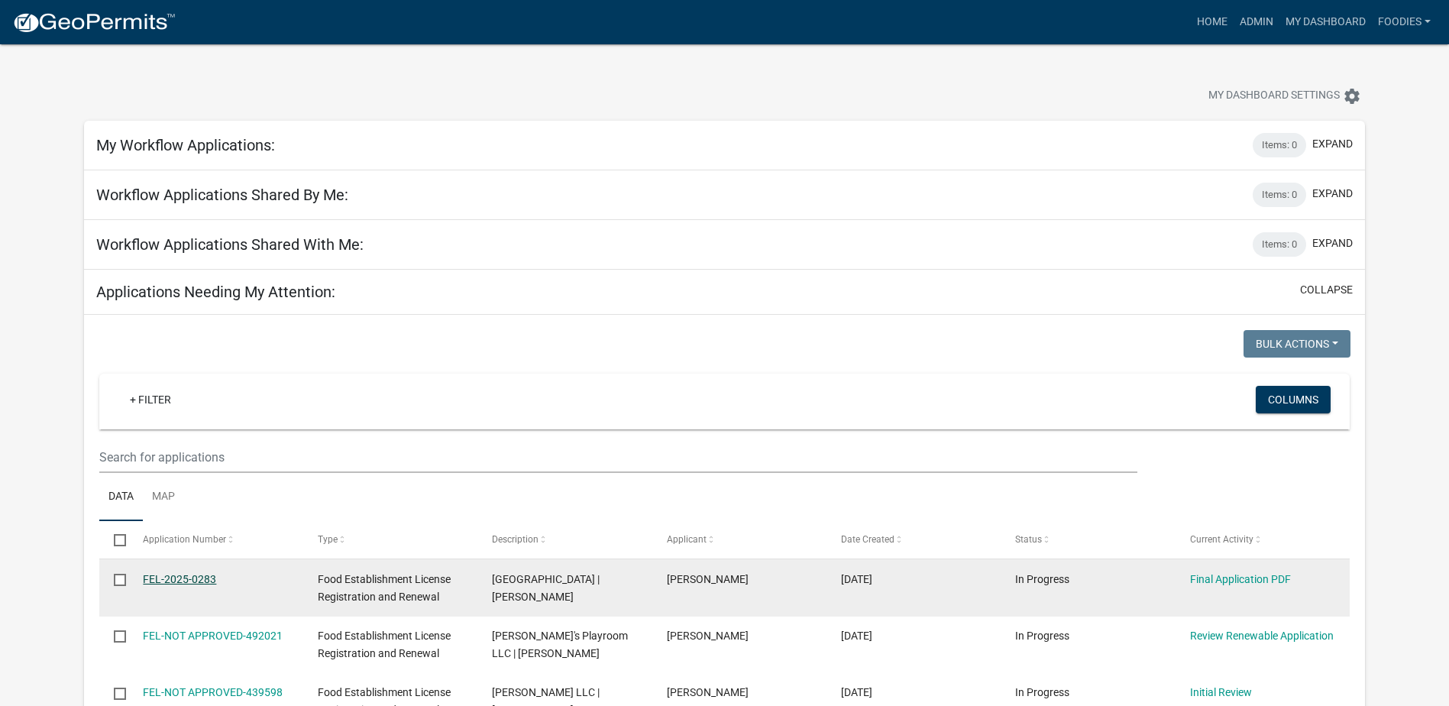
click at [213, 575] on link "FEL-2025-0283" at bounding box center [179, 579] width 73 height 12
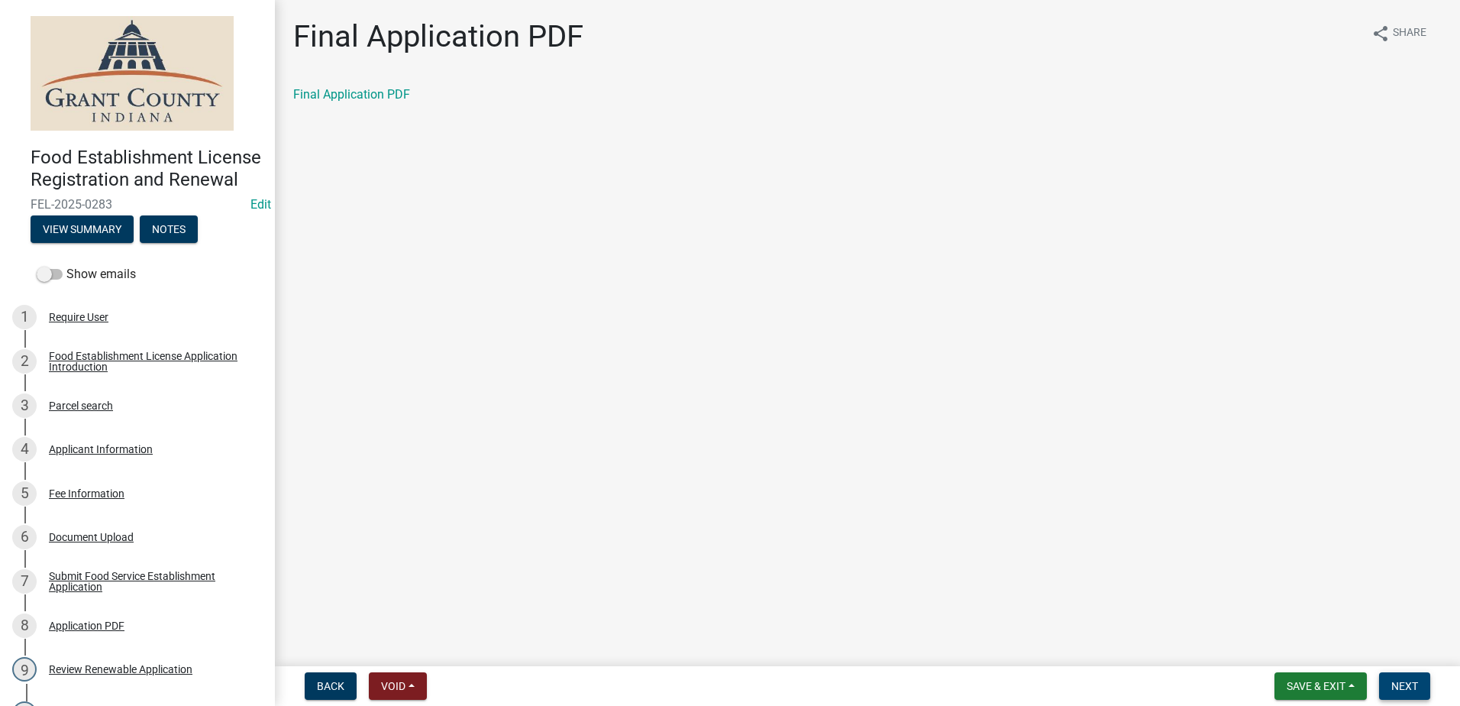
click at [1408, 678] on button "Next" at bounding box center [1404, 685] width 51 height 27
